Goal: Information Seeking & Learning: Learn about a topic

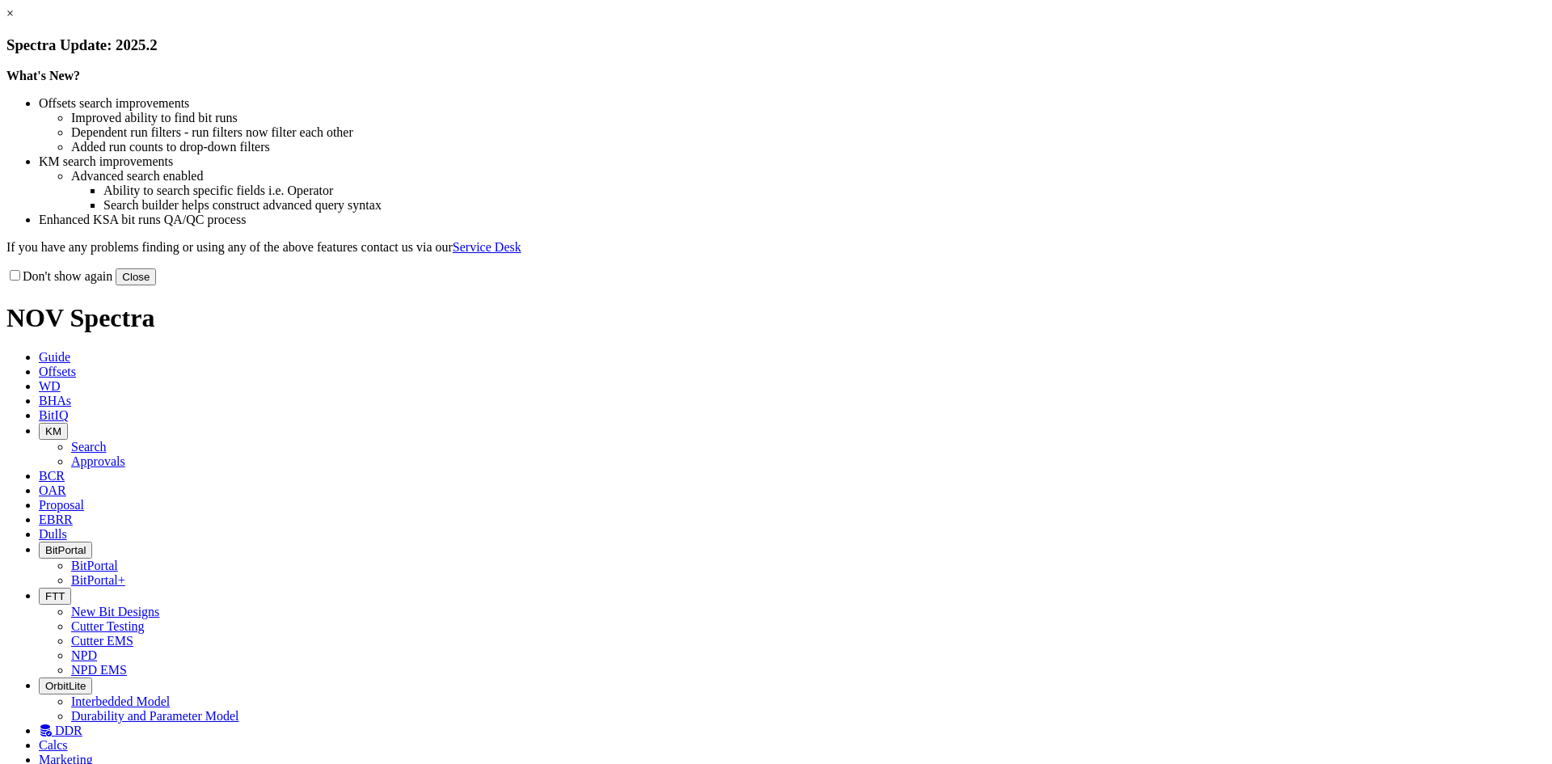
click at [156, 285] on button "Close" at bounding box center [136, 276] width 40 height 17
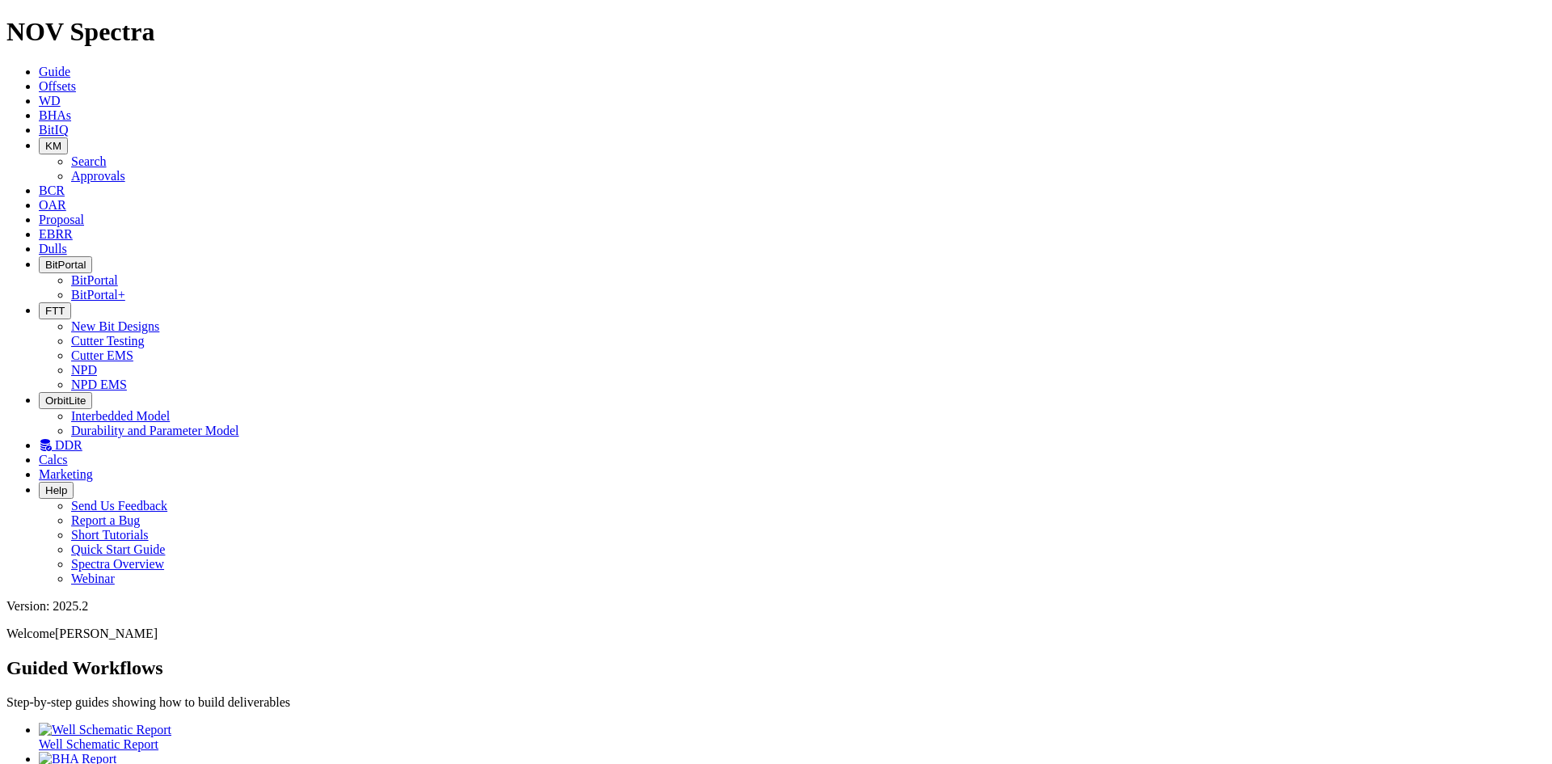
click at [82, 438] on span "DDR" at bounding box center [68, 445] width 27 height 14
click at [39, 242] on icon at bounding box center [39, 249] width 0 height 14
click at [39, 227] on icon at bounding box center [39, 234] width 0 height 14
click at [39, 213] on icon at bounding box center [39, 220] width 0 height 14
click at [66, 198] on span "OAR" at bounding box center [52, 205] width 27 height 14
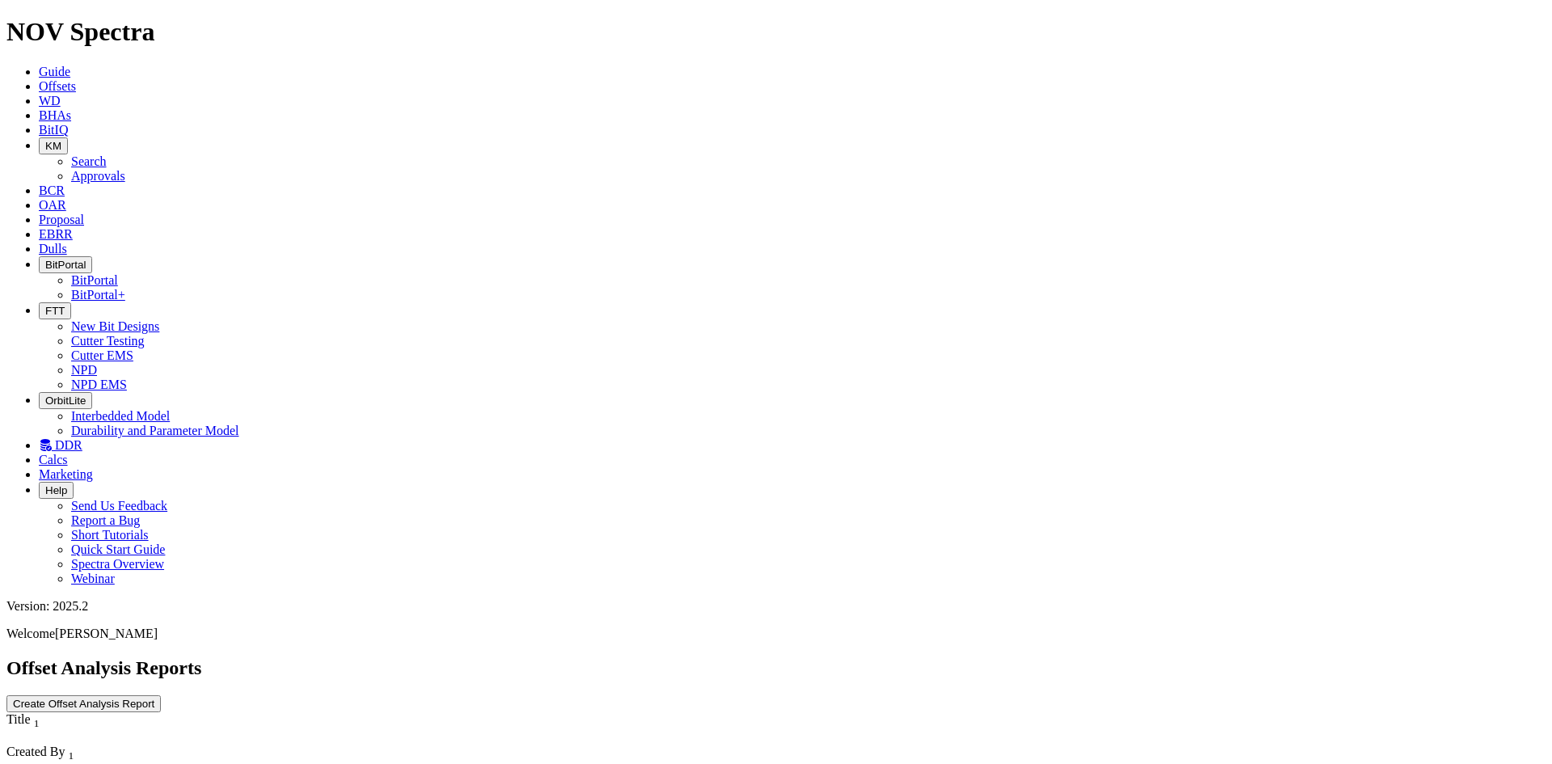
click at [61, 140] on span "KM" at bounding box center [53, 146] width 16 height 12
click at [107, 154] on link "Search" at bounding box center [89, 161] width 36 height 14
click at [166, 763] on button "button" at bounding box center [159, 771] width 13 height 5
type input "[DATE]"
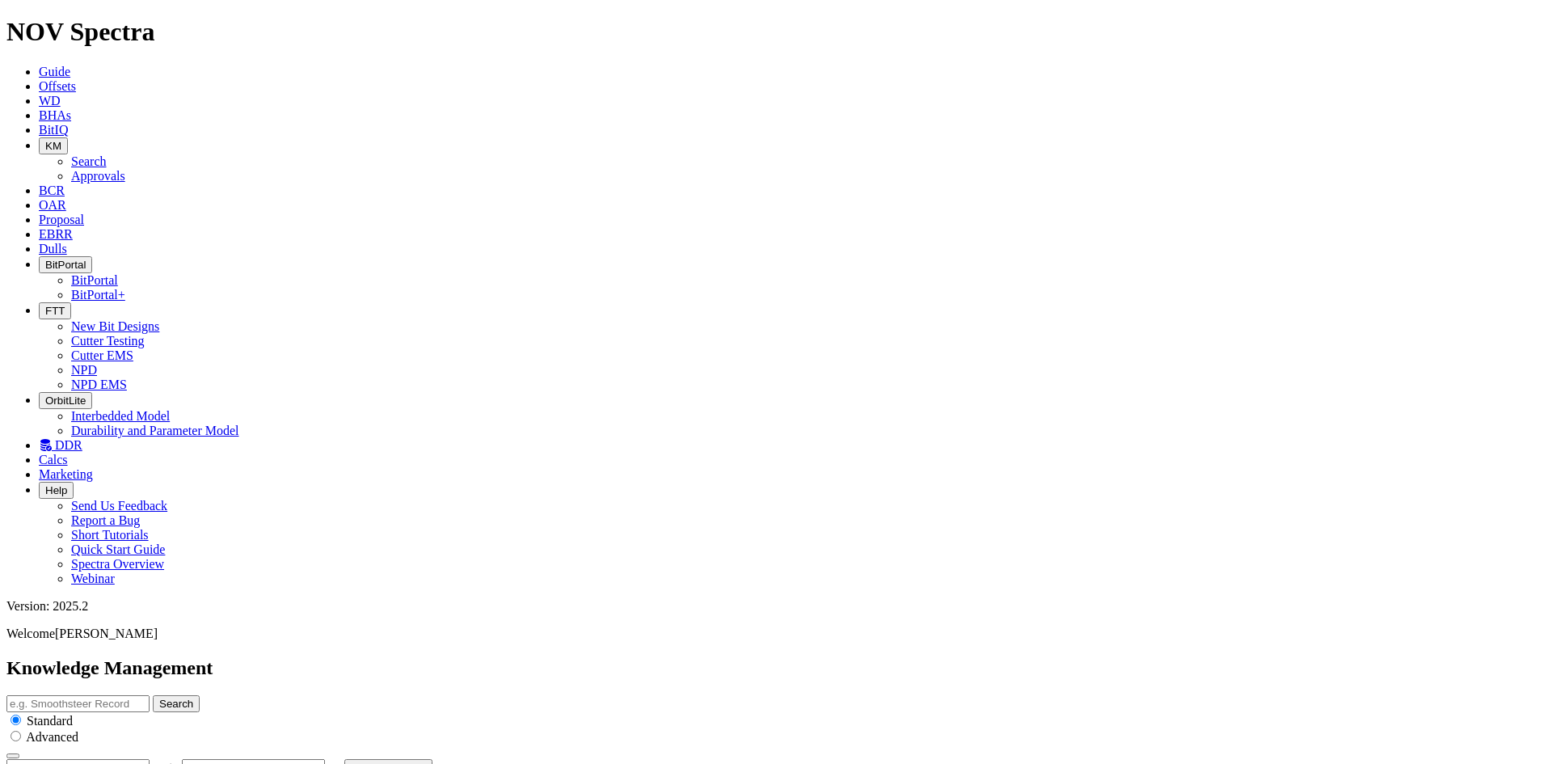
click at [45, 140] on icon "button" at bounding box center [45, 146] width 0 height 12
click at [125, 169] on link "Approvals" at bounding box center [98, 176] width 54 height 14
click at [68, 123] on span "BitIQ" at bounding box center [53, 130] width 29 height 14
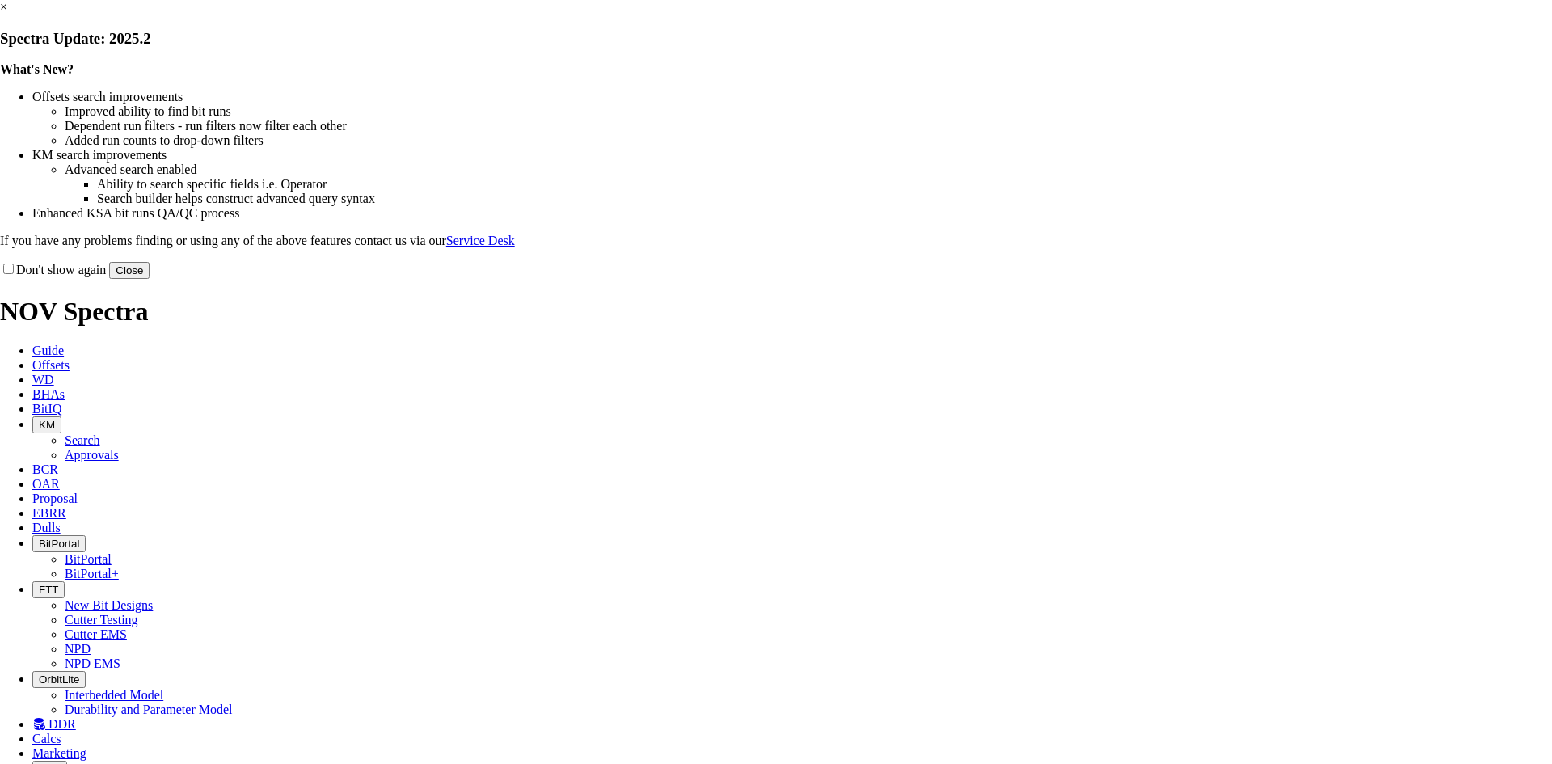
click at [150, 279] on button "Close" at bounding box center [129, 270] width 40 height 17
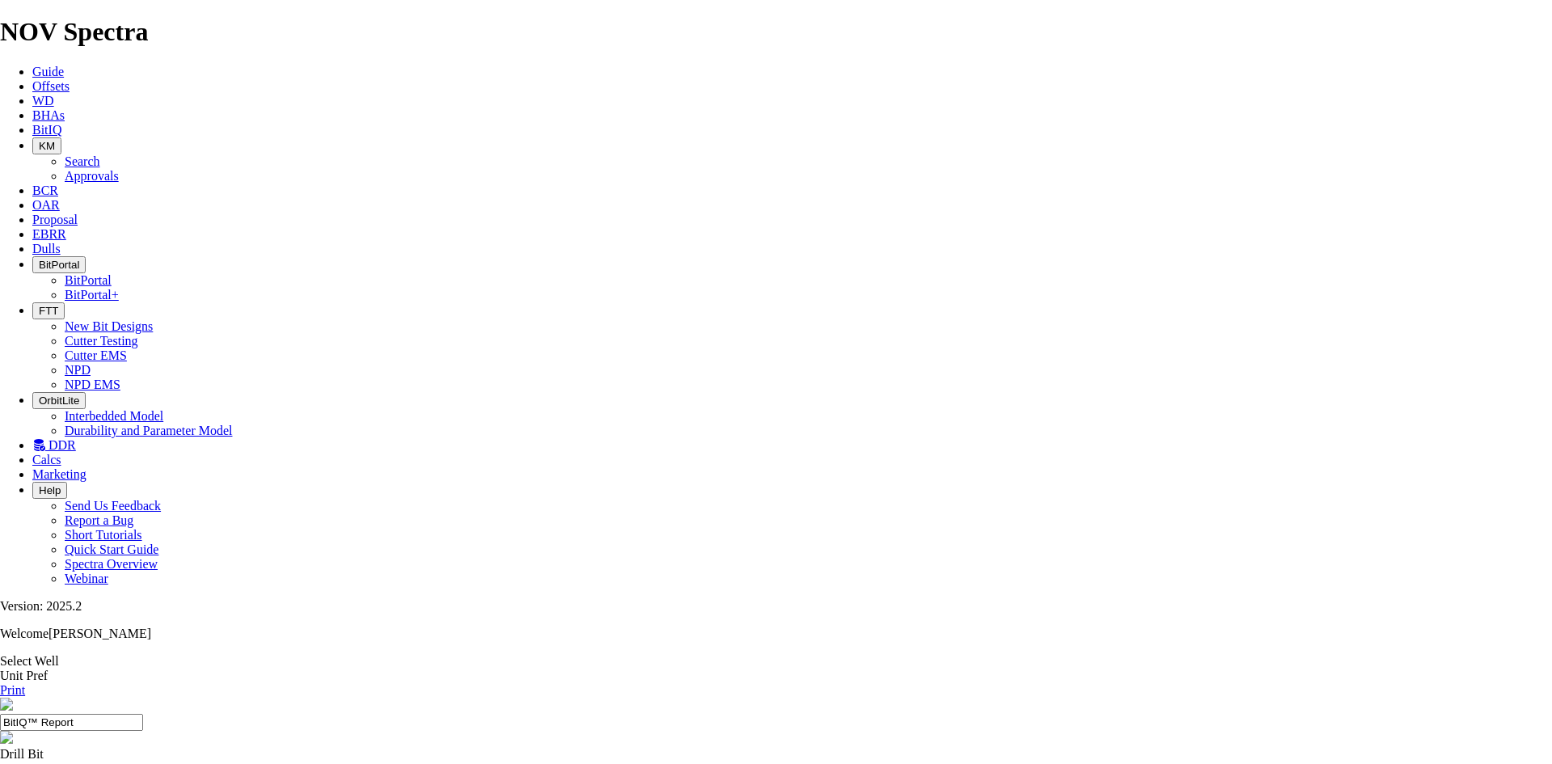
click at [59, 654] on link "Select Well" at bounding box center [29, 661] width 59 height 14
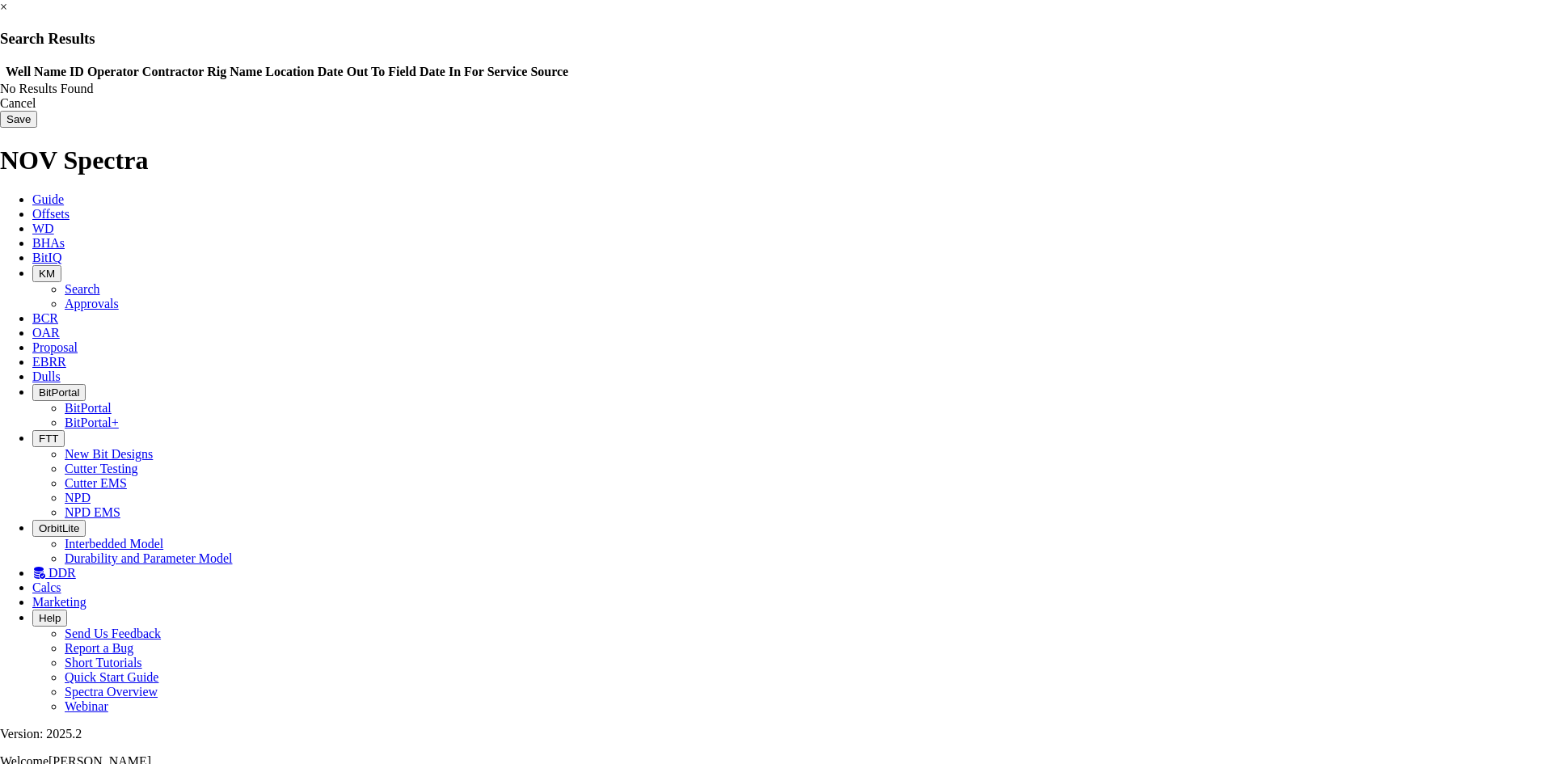
click at [7, 14] on link "×" at bounding box center [3, 7] width 7 height 14
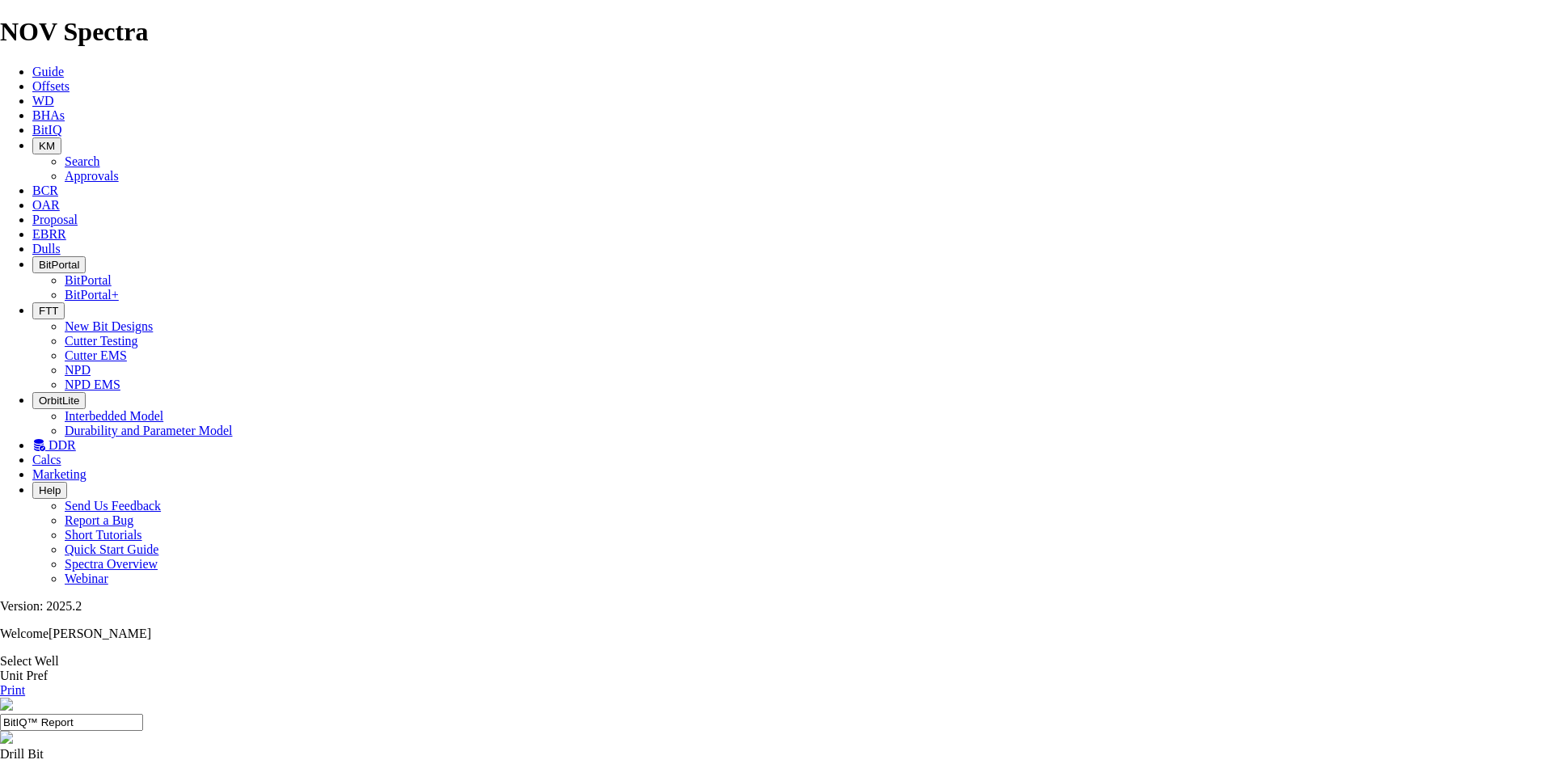
drag, startPoint x: 523, startPoint y: 296, endPoint x: 573, endPoint y: 305, distance: 50.9
drag, startPoint x: 578, startPoint y: 297, endPoint x: 553, endPoint y: 300, distance: 25.2
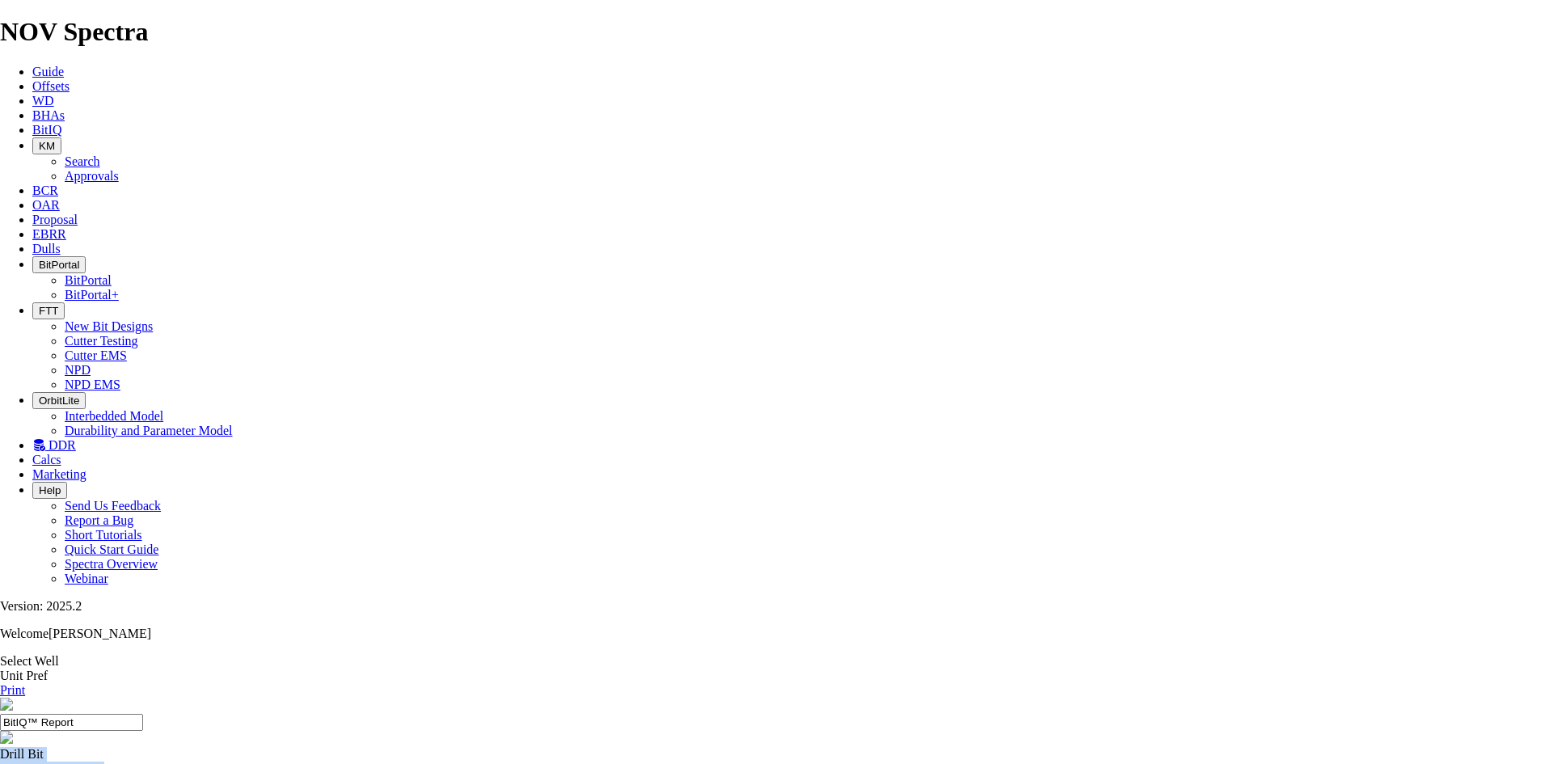
click at [39, 259] on icon "button" at bounding box center [39, 265] width 0 height 12
click at [112, 273] on link "BitPortal" at bounding box center [88, 280] width 47 height 14
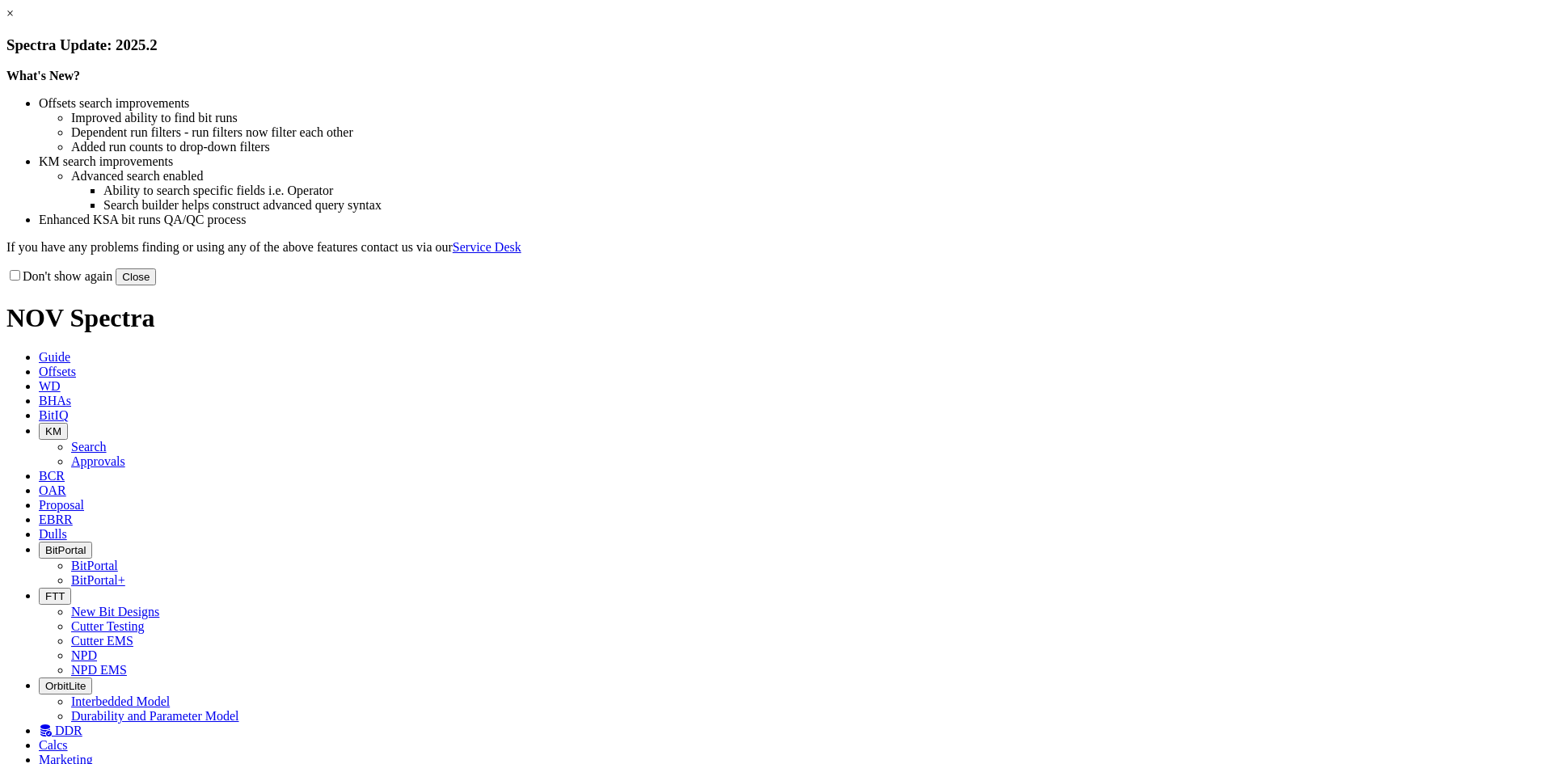
click at [156, 285] on button "Close" at bounding box center [136, 276] width 40 height 17
